Goal: Task Accomplishment & Management: Manage account settings

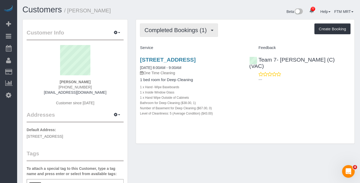
click at [214, 32] on button "Completed Bookings (1)" at bounding box center [179, 29] width 78 height 13
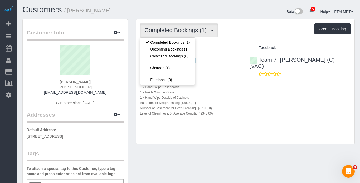
click at [225, 46] on h4 "Service" at bounding box center [190, 48] width 101 height 4
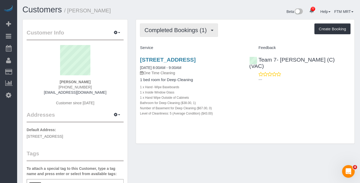
drag, startPoint x: 207, startPoint y: 32, endPoint x: 202, endPoint y: 42, distance: 10.8
click at [207, 32] on span "Completed Bookings (1)" at bounding box center [176, 30] width 65 height 7
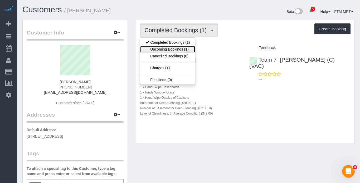
click at [181, 50] on link "Upcoming Bookings (1)" at bounding box center [167, 49] width 55 height 7
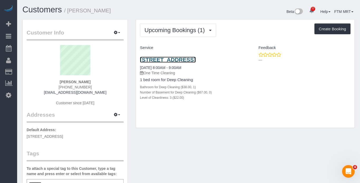
click at [165, 63] on link "[STREET_ADDRESS]" at bounding box center [168, 60] width 56 height 6
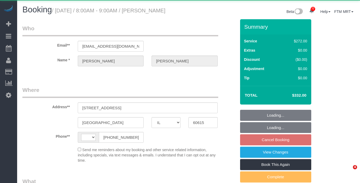
select select "IL"
select select "string:US"
select select "object:1172"
select select "string:fspay-54309dbc-cb31-47e6-b361-0852335fc74a"
select select "513"
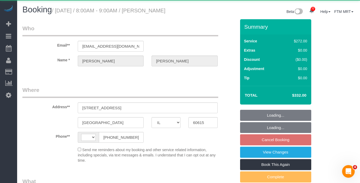
select select "3"
select select "number:1"
select select "number:66"
select select "number:139"
select select "number:106"
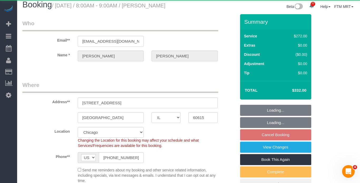
select select "spot1"
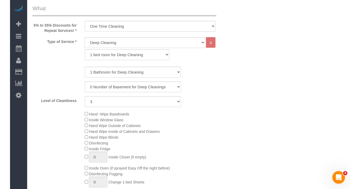
scroll to position [192, 0]
